Goal: Find specific page/section: Find specific page/section

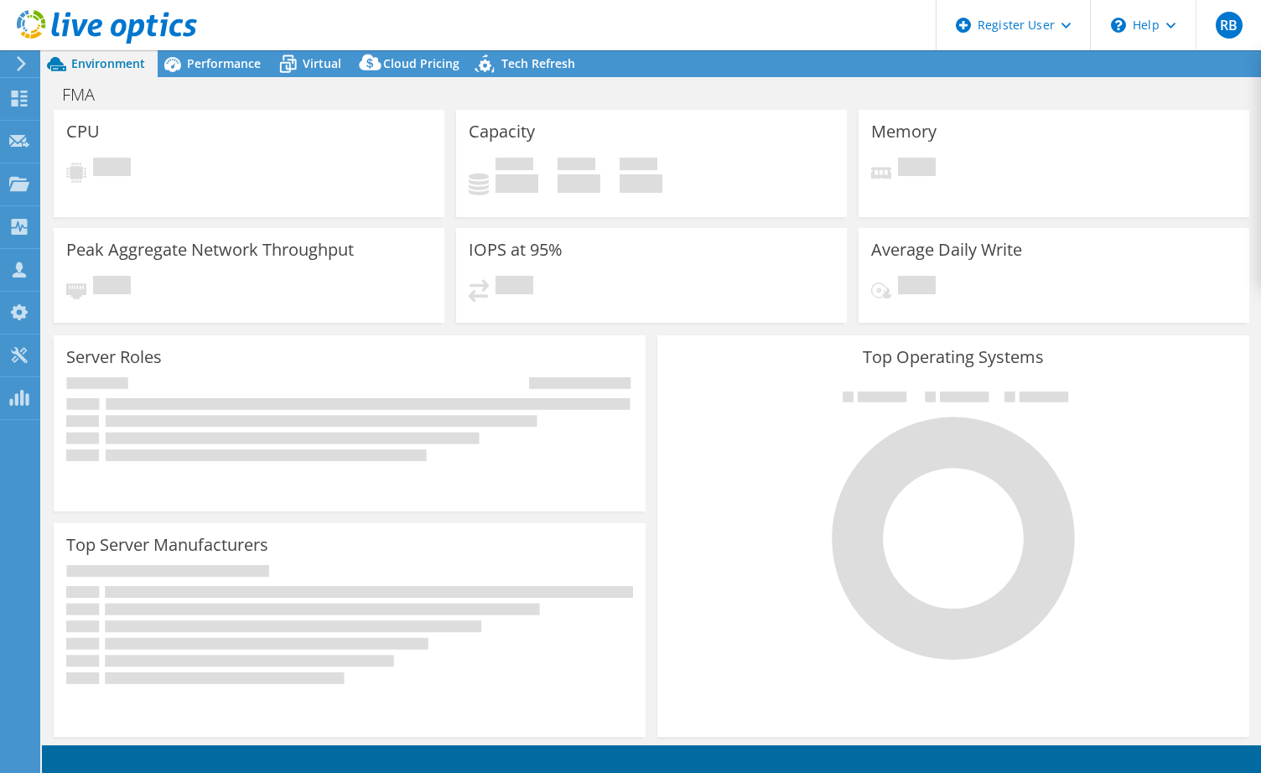
select select "USWest"
select select "USD"
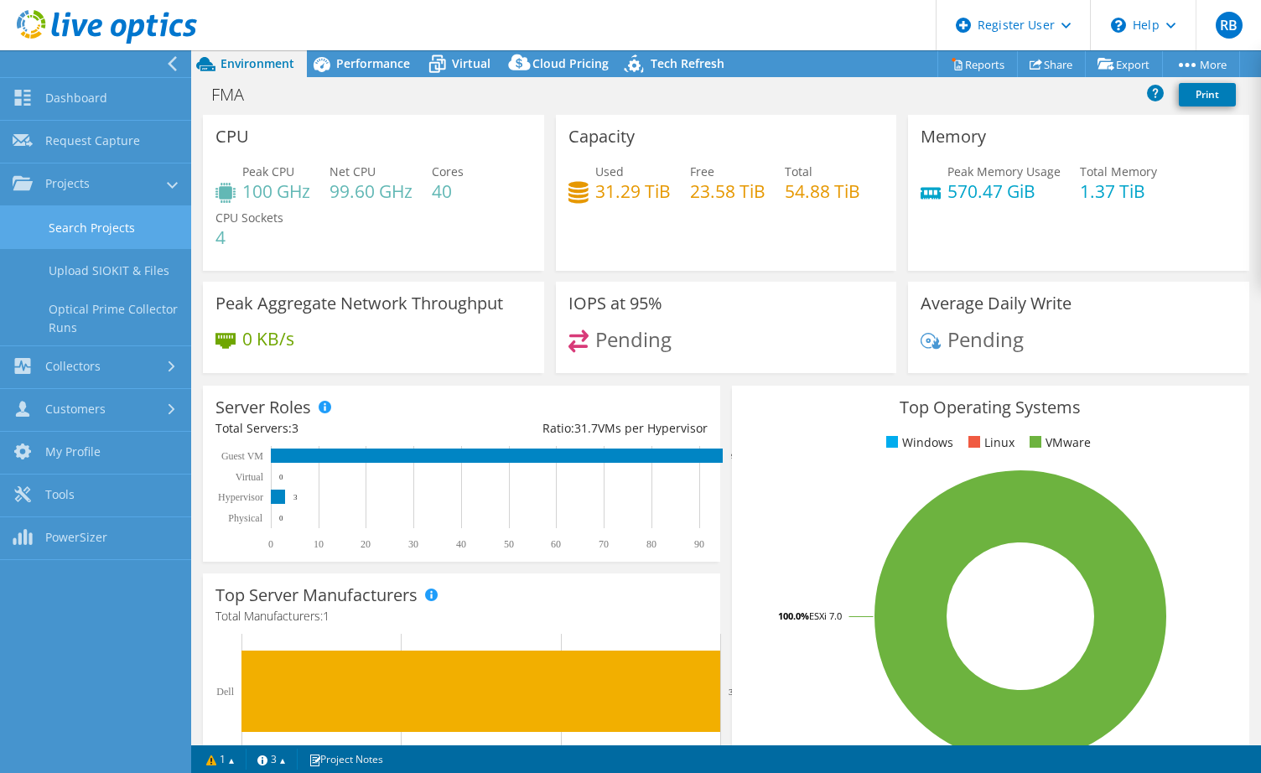
click at [98, 213] on link "Search Projects" at bounding box center [95, 227] width 191 height 43
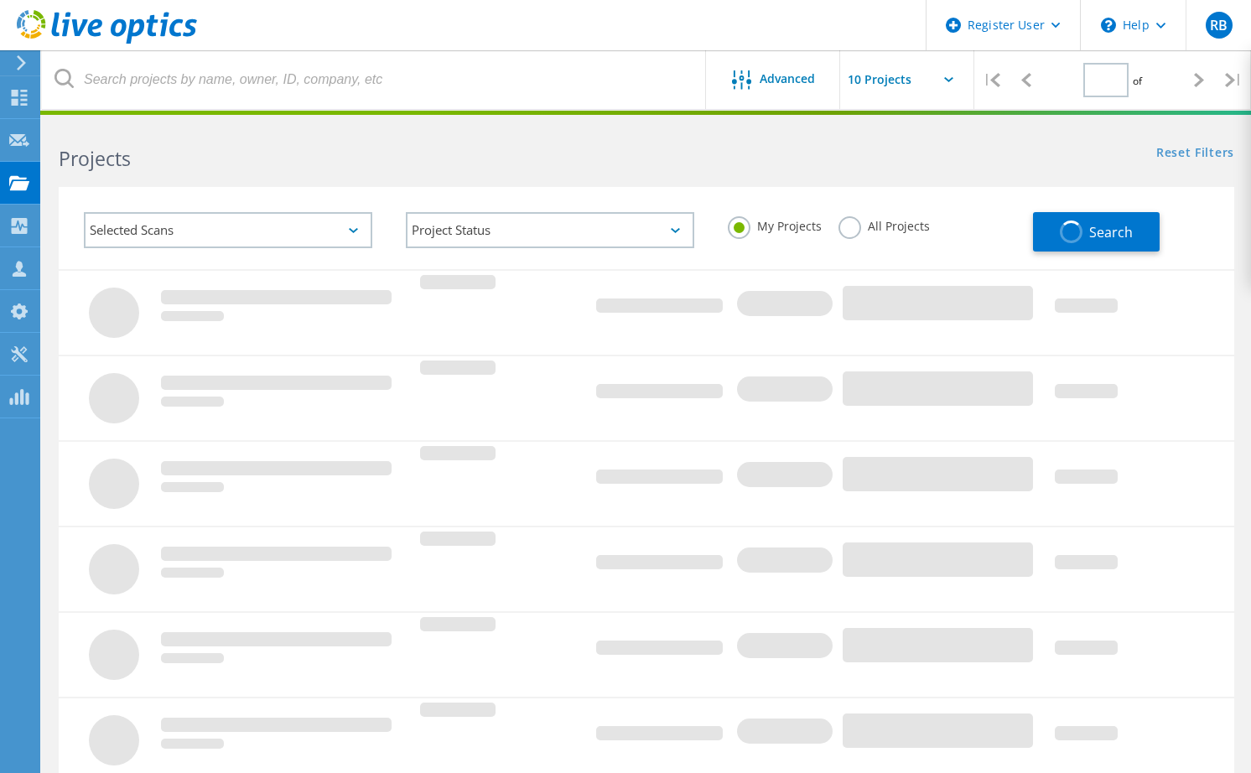
type input "1"
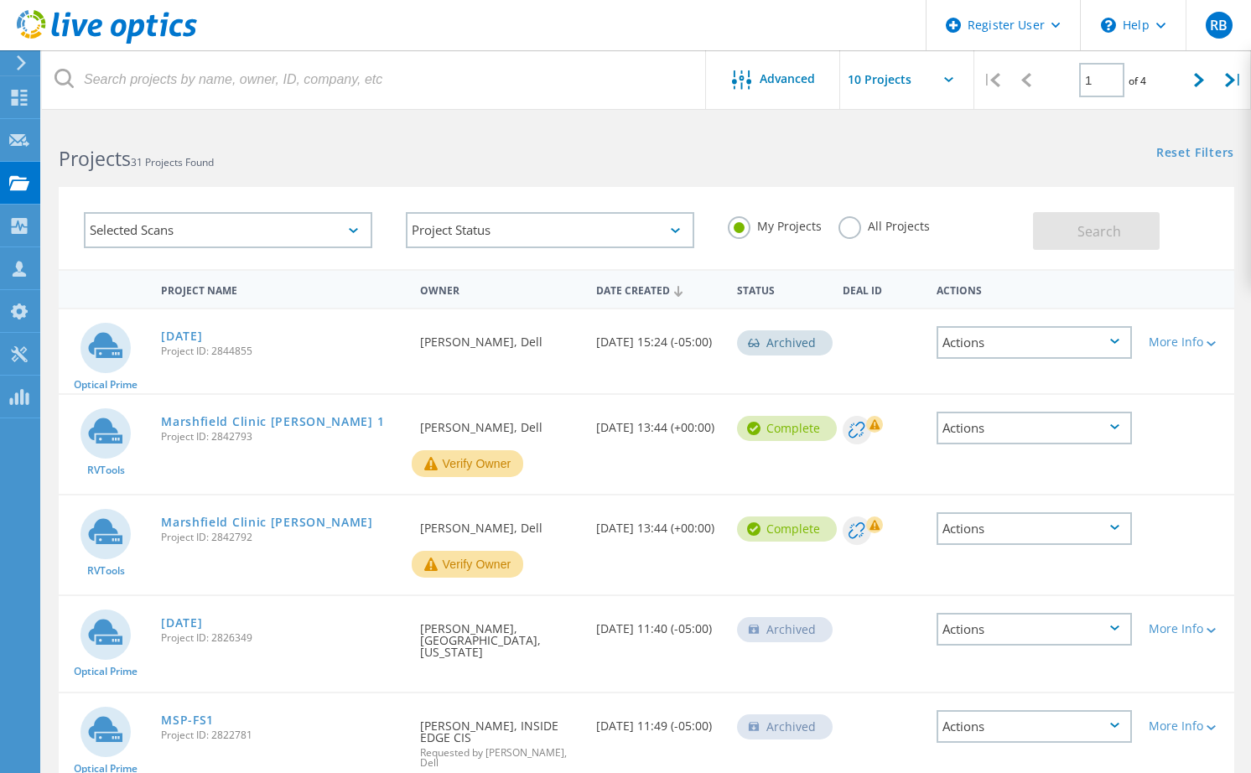
click at [899, 221] on label "All Projects" at bounding box center [883, 224] width 91 height 16
click at [0, 0] on input "All Projects" at bounding box center [0, 0] width 0 height 0
click at [1097, 228] on span "Search" at bounding box center [1099, 231] width 44 height 18
